Goal: Information Seeking & Learning: Learn about a topic

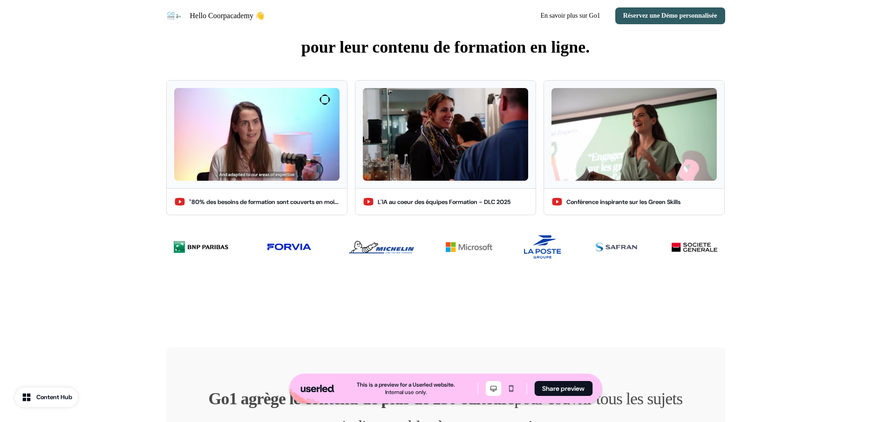
scroll to position [454, 0]
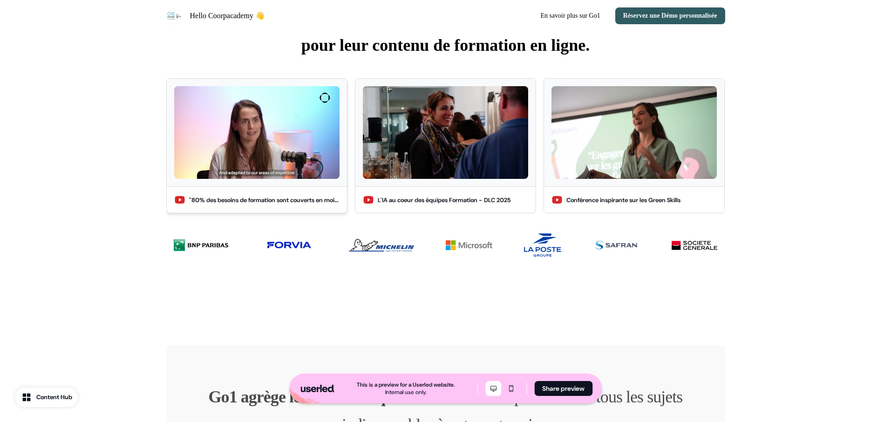
click at [245, 122] on img at bounding box center [256, 132] width 165 height 93
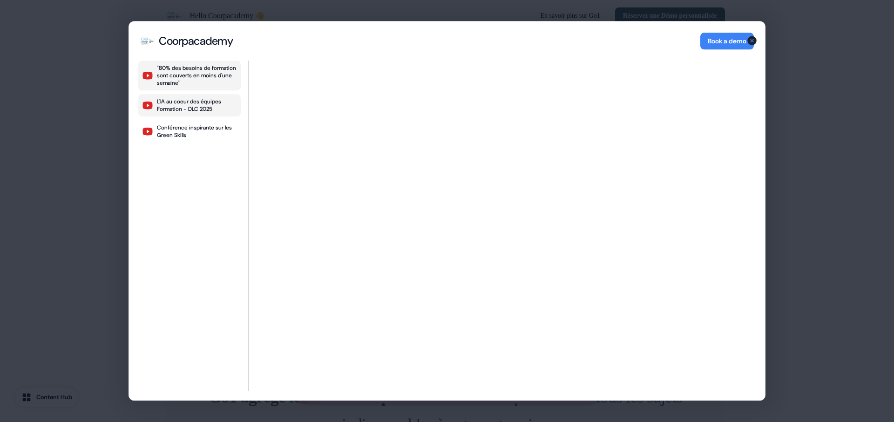
click at [206, 101] on div "L'IA au coeur des équipes Formation - DLC 2025" at bounding box center [197, 105] width 80 height 15
click at [168, 131] on div "Conférence inspirante sur les Green Skills" at bounding box center [197, 131] width 80 height 15
click at [752, 43] on icon "button" at bounding box center [752, 40] width 9 height 9
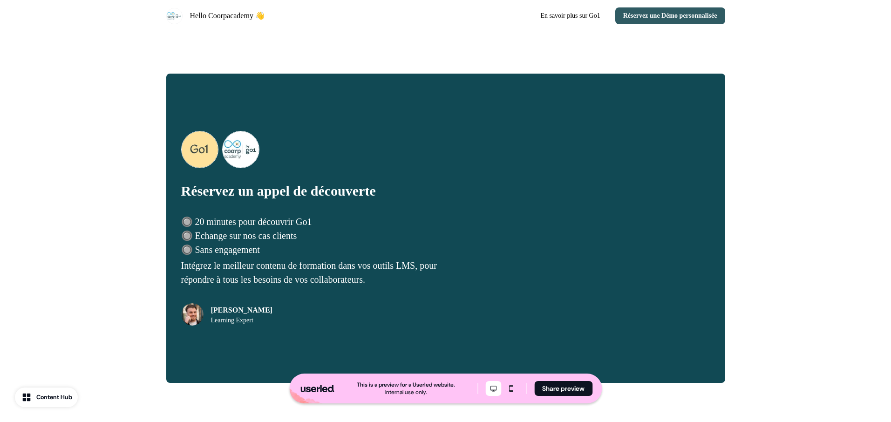
scroll to position [1797, 0]
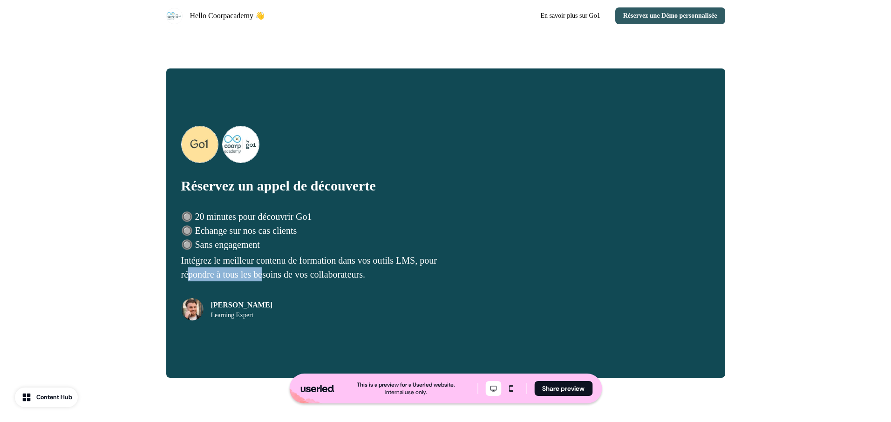
drag, startPoint x: 211, startPoint y: 272, endPoint x: 301, endPoint y: 272, distance: 89.9
click at [301, 272] on p "Intégrez le meilleur contenu de formation dans vos outils LMS, pour répondre à …" at bounding box center [313, 267] width 265 height 28
click at [348, 304] on div "[PERSON_NAME] Learning Expert" at bounding box center [313, 301] width 265 height 37
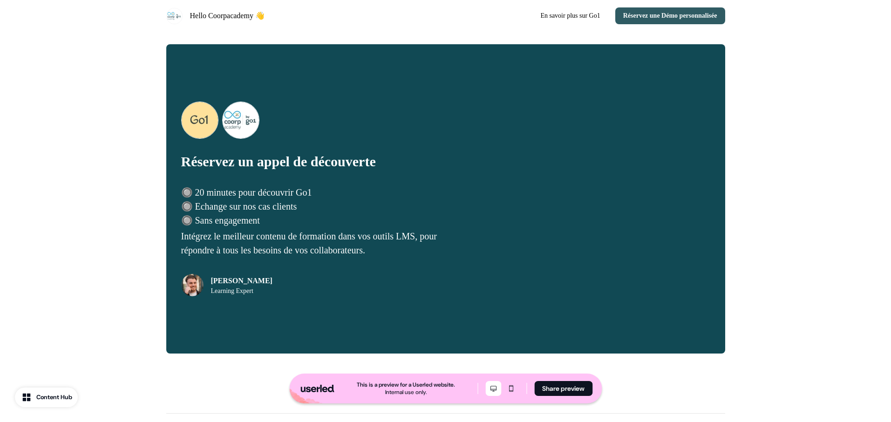
scroll to position [1878, 0]
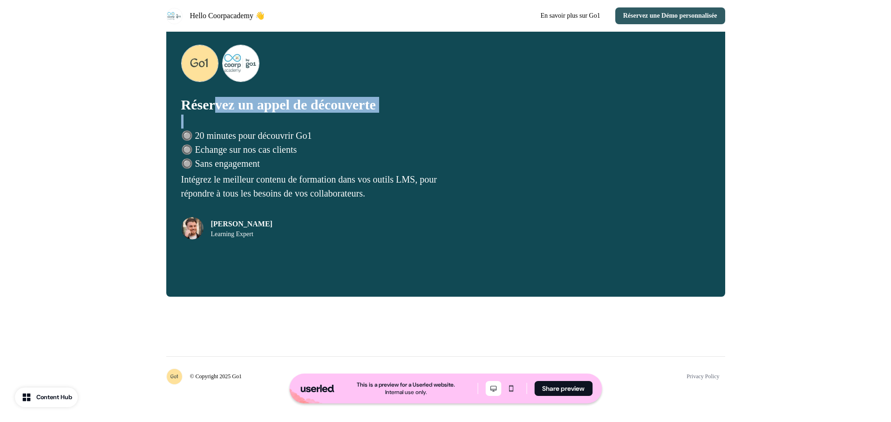
drag, startPoint x: 215, startPoint y: 114, endPoint x: 261, endPoint y: 124, distance: 47.1
click at [261, 124] on div "Réservez un appel de découverte 🔘 20 minutes pour découvrir Go1 🔘 Echange sur n…" at bounding box center [313, 168] width 265 height 143
click at [255, 116] on div at bounding box center [255, 116] width 0 height 0
click at [219, 113] on p "Réservez un appel de découverte" at bounding box center [313, 105] width 265 height 16
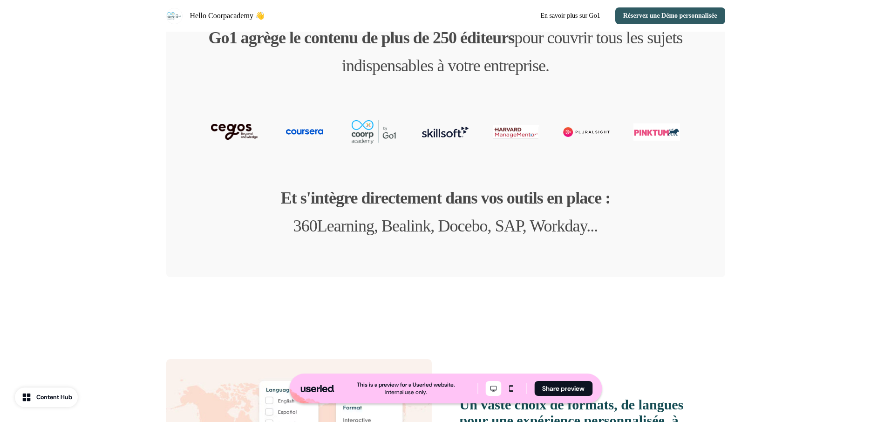
scroll to position [818, 0]
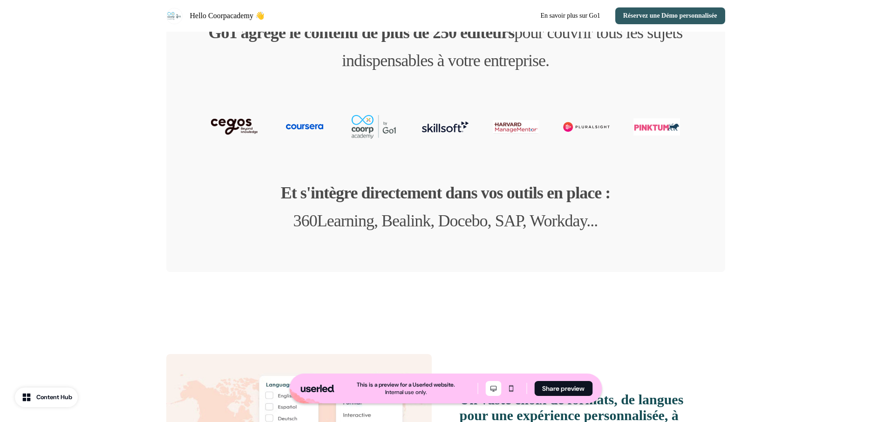
click at [514, 396] on div "This is a preview for a Userled website. Internal use only. Share preview" at bounding box center [445, 389] width 313 height 30
click at [514, 392] on button "Mobile mode" at bounding box center [511, 388] width 16 height 15
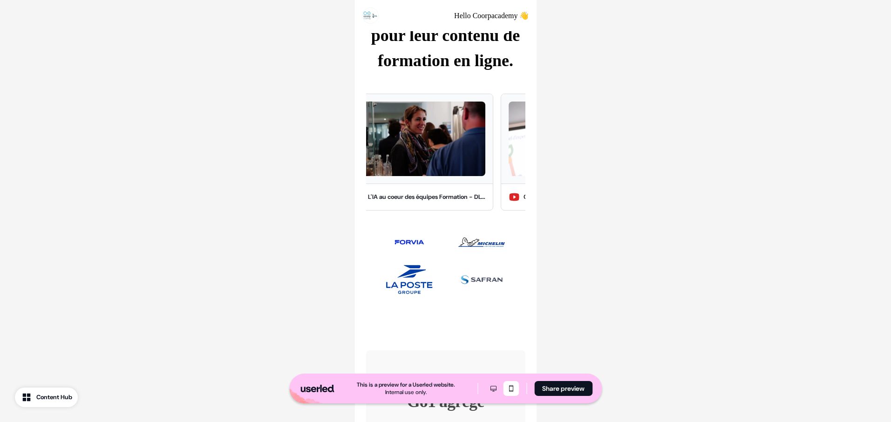
scroll to position [663, 0]
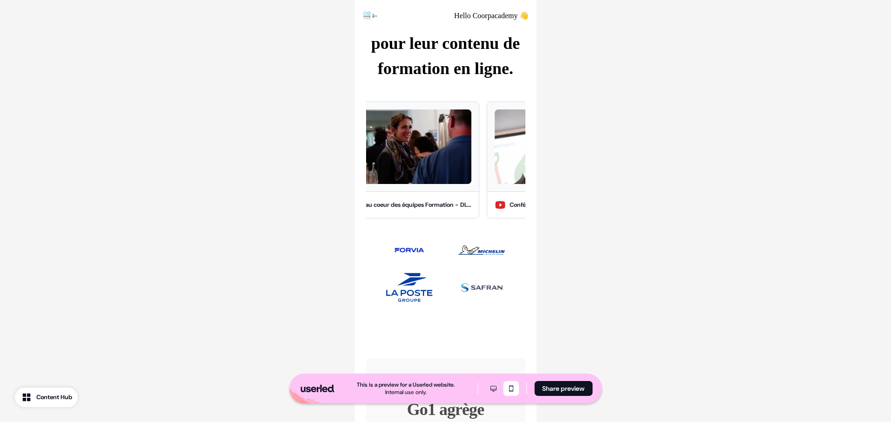
click at [494, 383] on button "Desktop mode" at bounding box center [493, 388] width 16 height 15
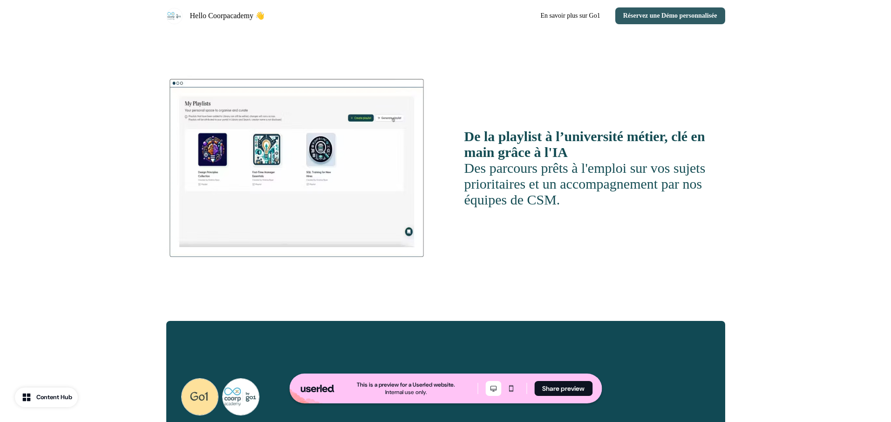
scroll to position [1557, 0]
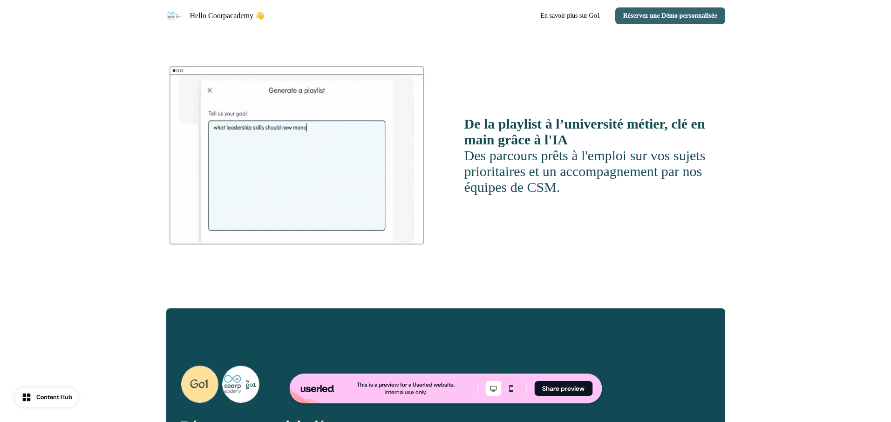
click at [641, 13] on button "Réservez une Démo personnalisée" at bounding box center [670, 15] width 110 height 17
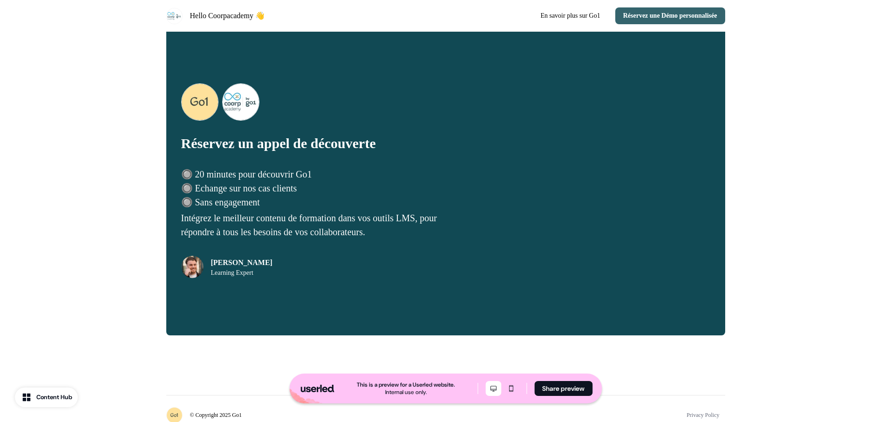
scroll to position [1851, 0]
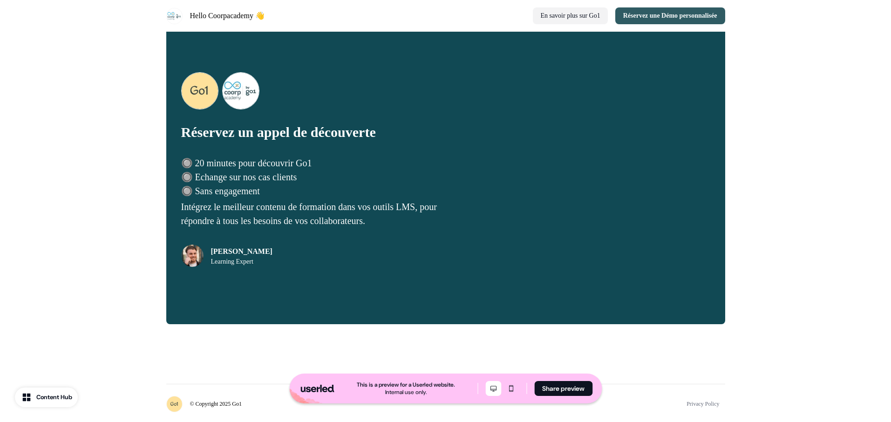
click at [579, 14] on link "En savoir plus sur Go1" at bounding box center [570, 15] width 75 height 17
click at [533, 13] on link "En savoir plus sur Go1" at bounding box center [570, 15] width 75 height 17
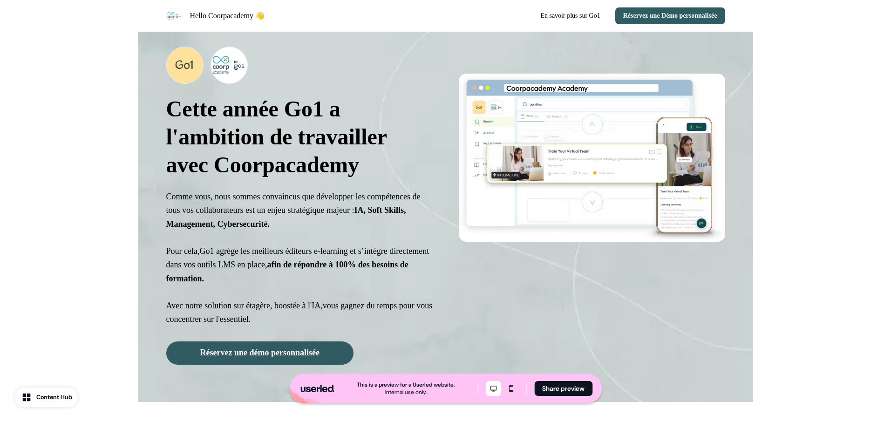
scroll to position [0, 0]
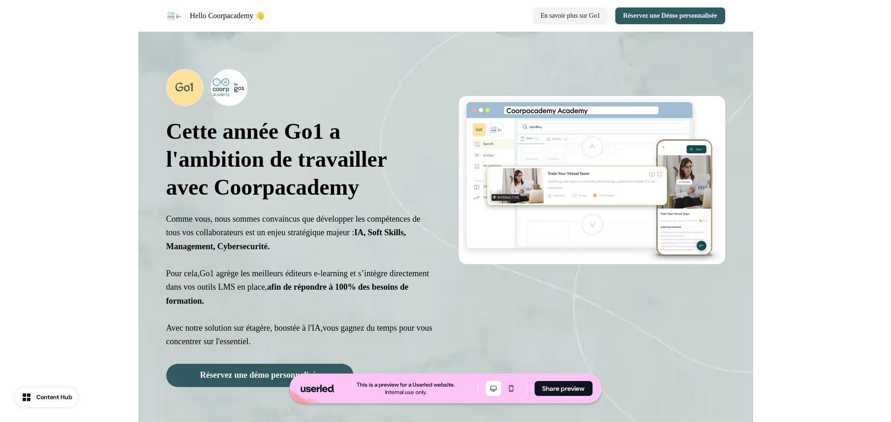
click at [533, 20] on button "En savoir plus sur Go1" at bounding box center [570, 15] width 75 height 17
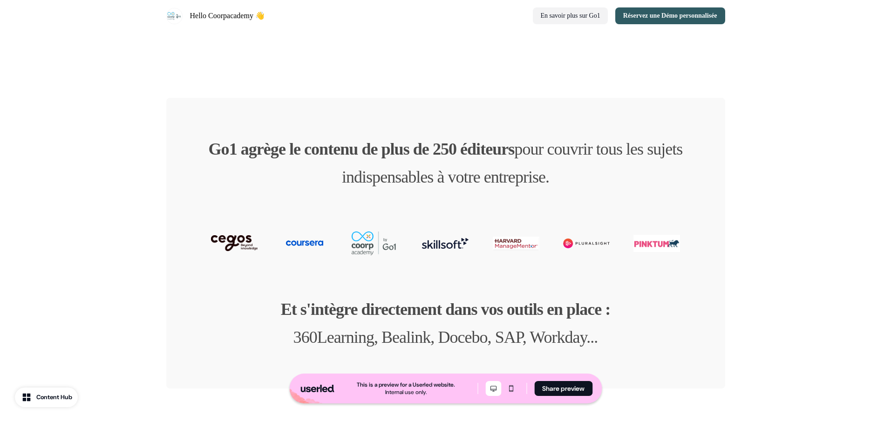
scroll to position [763, 0]
